Goal: Task Accomplishment & Management: Manage account settings

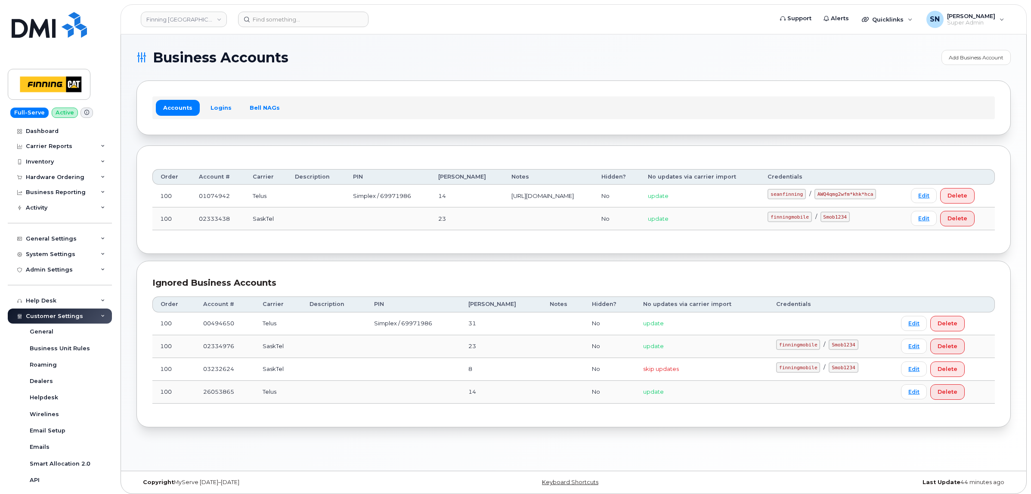
scroll to position [141, 0]
click at [216, 21] on link "Finning [GEOGRAPHIC_DATA]" at bounding box center [184, 20] width 86 height 16
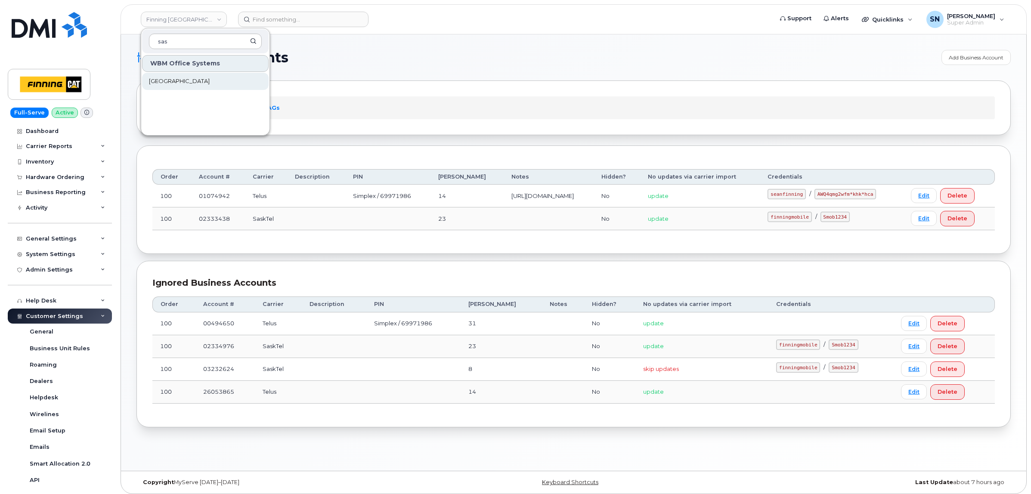
type input "sas"
click at [192, 83] on span "Saskatoon Health Region" at bounding box center [179, 81] width 61 height 9
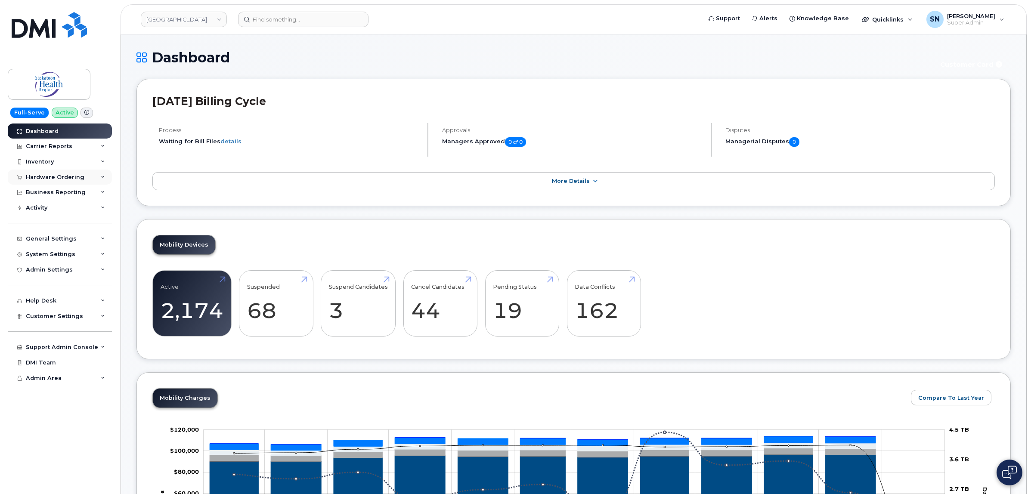
click at [68, 182] on div "Hardware Ordering" at bounding box center [60, 178] width 104 height 16
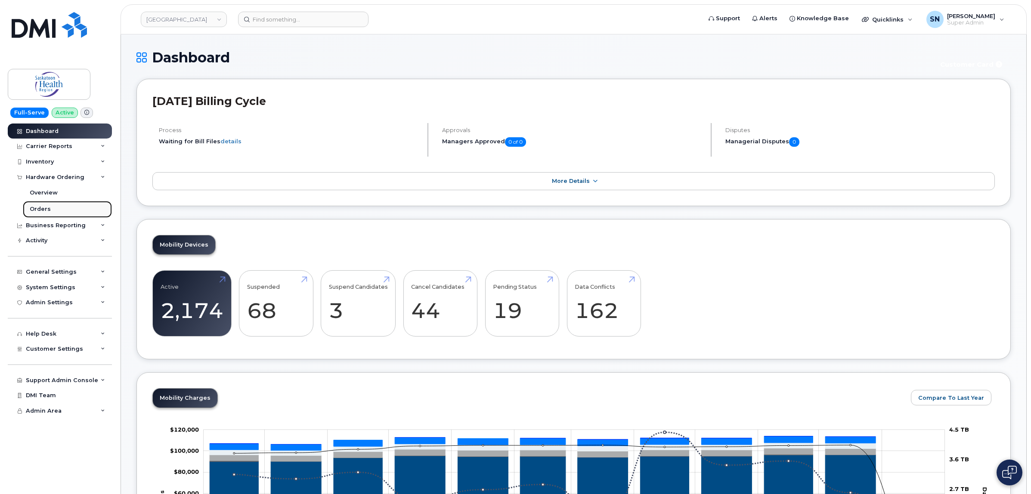
click at [37, 210] on div "Orders" at bounding box center [40, 209] width 21 height 8
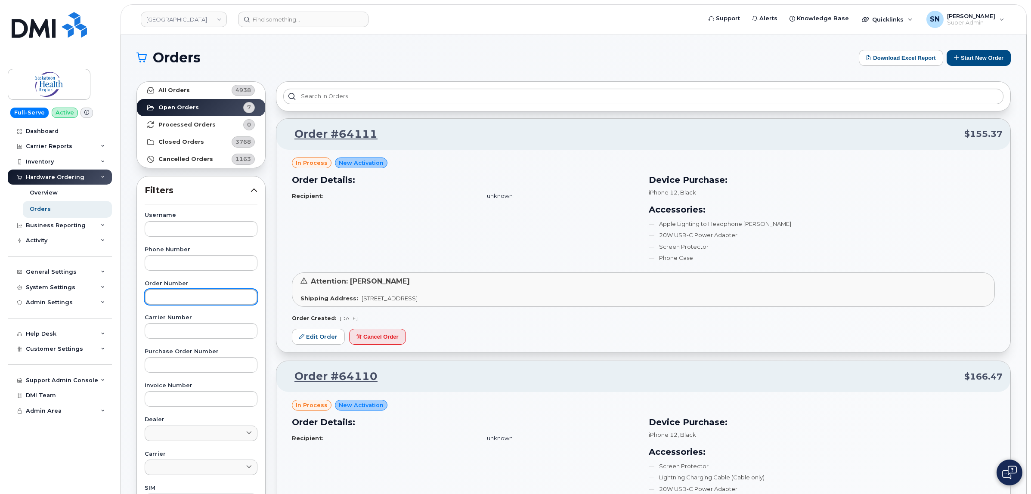
click at [198, 302] on input "text" at bounding box center [201, 297] width 113 height 16
click at [194, 81] on div "All Orders 4938 Open Orders 7 Processed Orders 0 Closed Orders 3768 Cancelled O…" at bounding box center [201, 124] width 129 height 87
click at [195, 87] on link "All Orders 4938" at bounding box center [201, 90] width 128 height 17
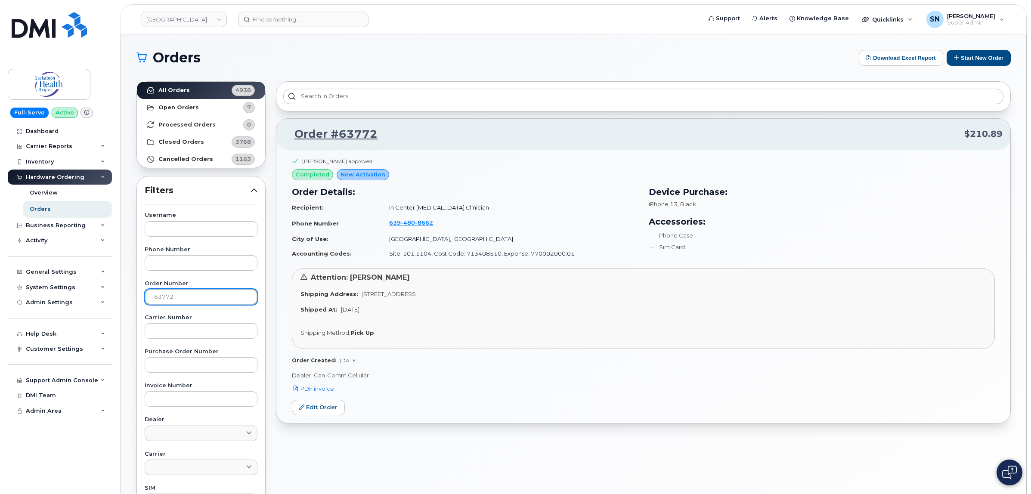
drag, startPoint x: 167, startPoint y: 302, endPoint x: 136, endPoint y: 302, distance: 31.0
click at [136, 303] on div "Username Phone Number Order Number 63772 Carrier Number Purchase Order Number I…" at bounding box center [201, 412] width 134 height 399
type input "64100"
click at [209, 90] on link "All Orders 4938" at bounding box center [201, 90] width 128 height 17
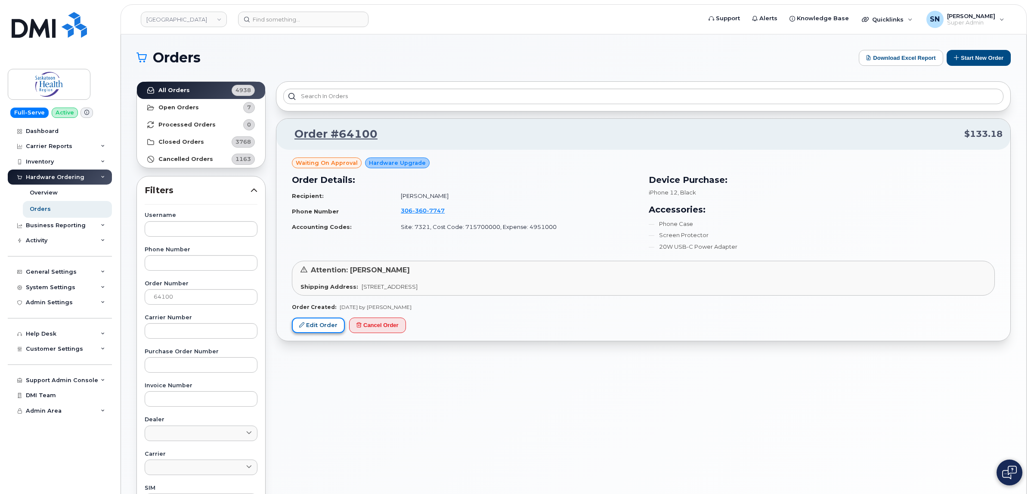
click at [322, 331] on link "Edit Order" at bounding box center [318, 326] width 53 height 16
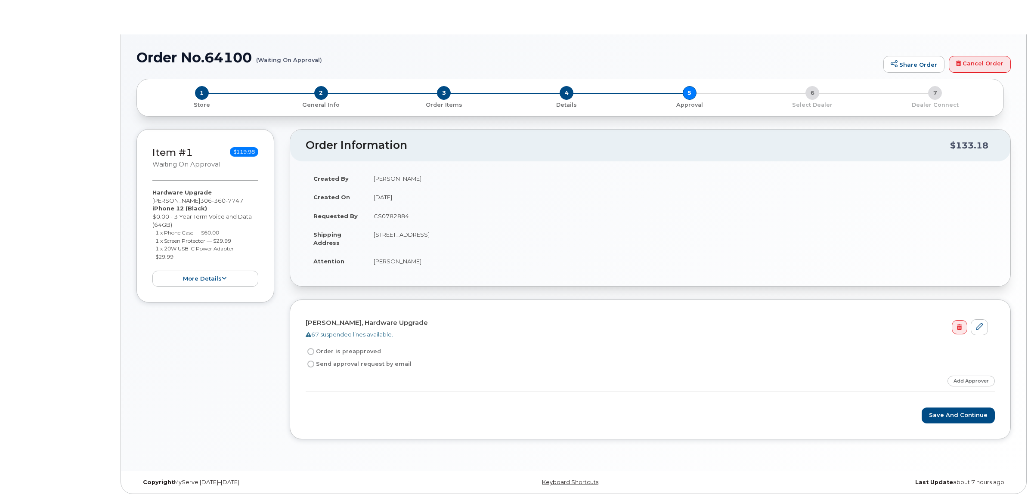
radio input "true"
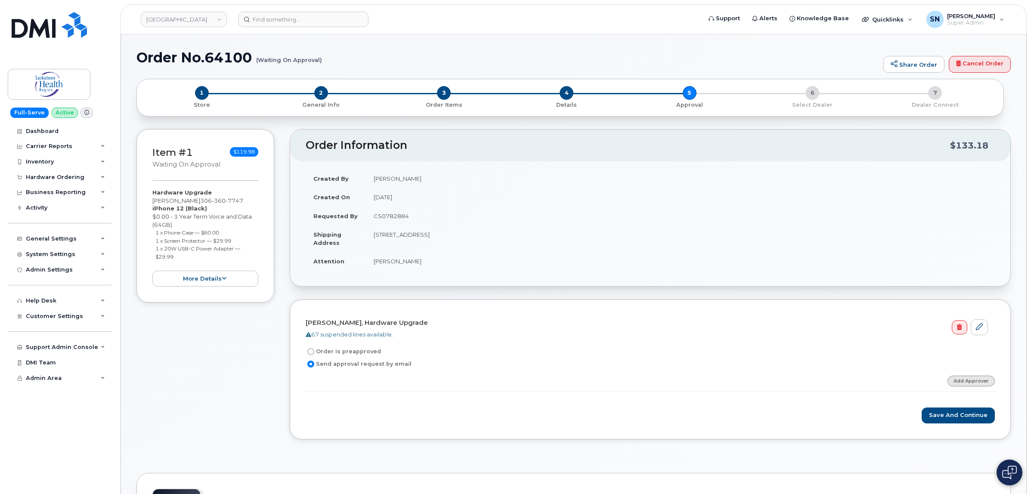
click at [957, 377] on link "Add Approver" at bounding box center [971, 381] width 47 height 11
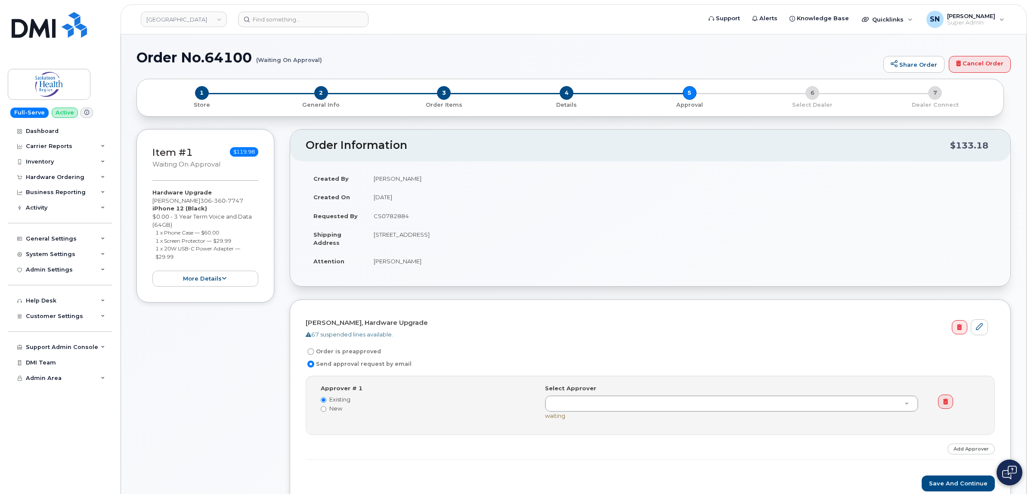
click at [700, 390] on div "Select Approver" at bounding box center [731, 399] width 373 height 28
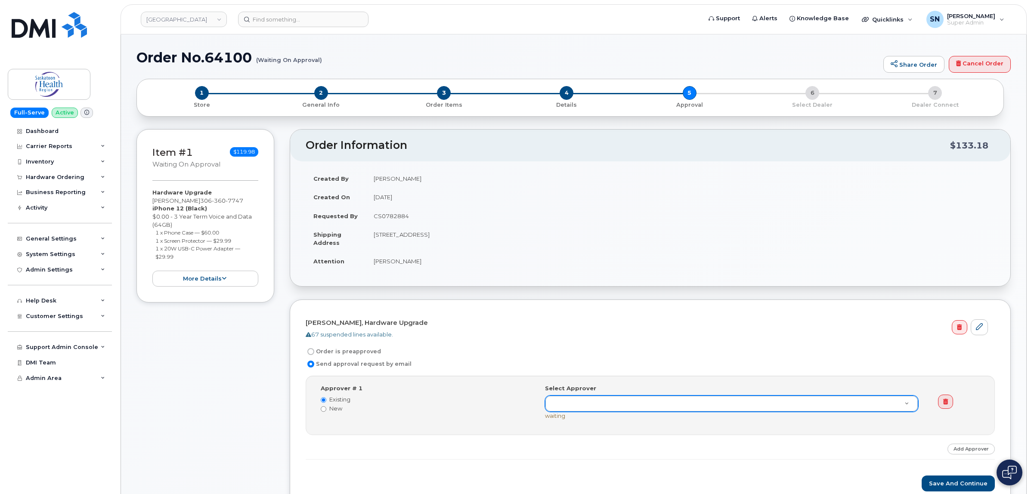
paste input "Yvonne Racette"
type input "Yvonne Racette"
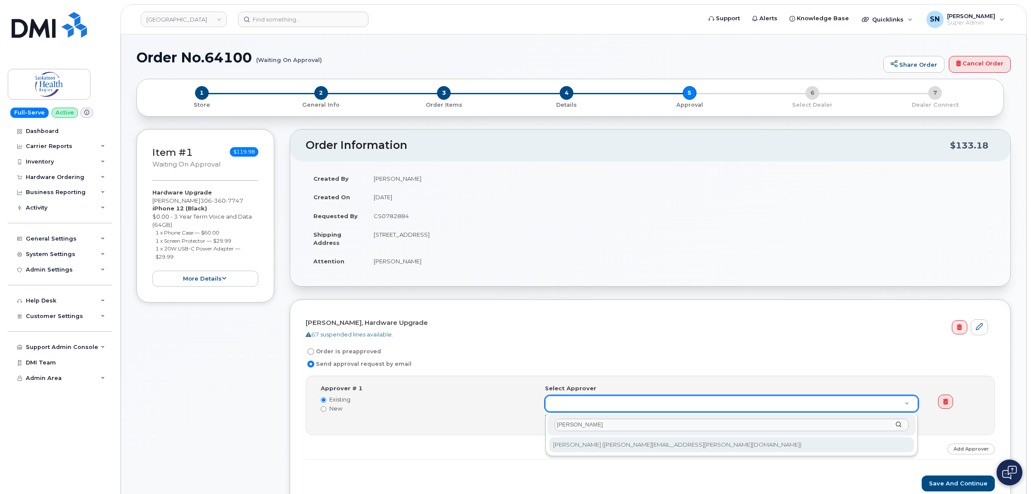
scroll to position [108, 0]
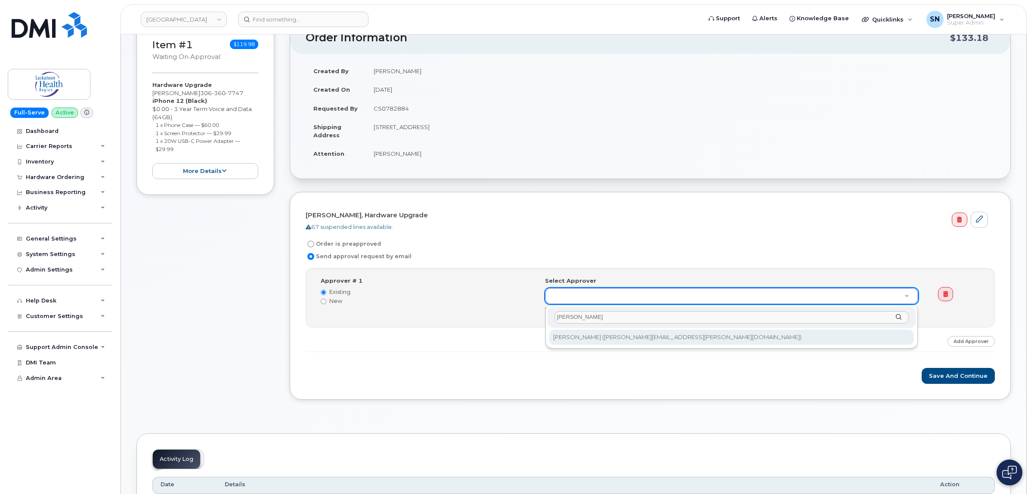
type input "Yvonne Racette"
type input "768059"
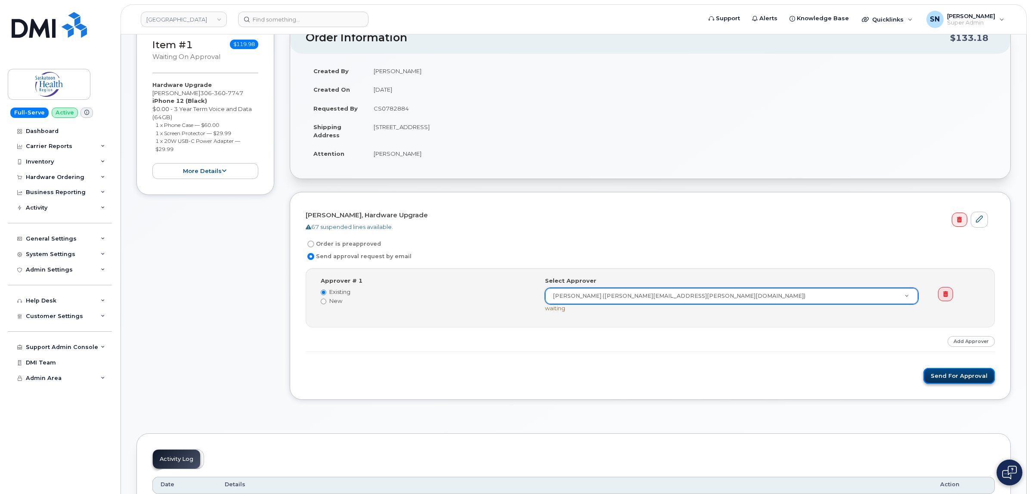
click at [963, 375] on button "Send for Approval" at bounding box center [959, 376] width 71 height 16
